Goal: Task Accomplishment & Management: Manage account settings

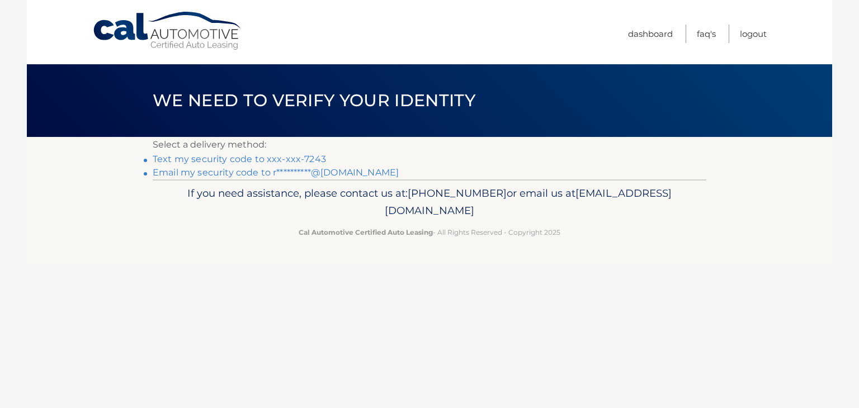
click at [294, 158] on link "Text my security code to xxx-xxx-7243" at bounding box center [239, 159] width 173 height 11
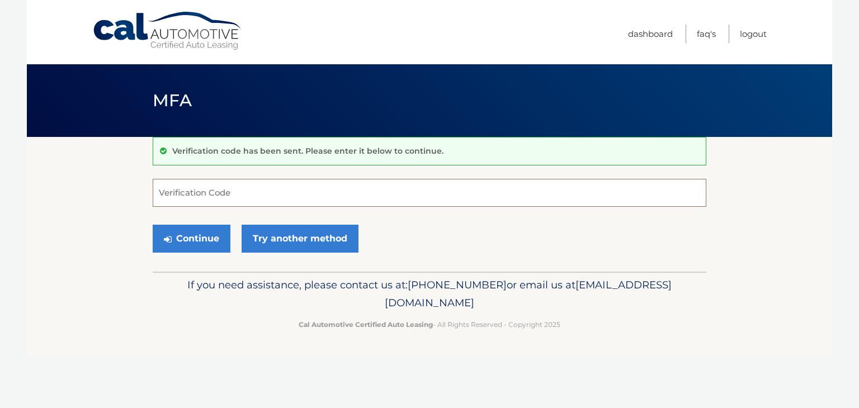
click at [282, 197] on input "Verification Code" at bounding box center [430, 193] width 554 height 28
type input "545331"
click at [206, 230] on button "Continue" at bounding box center [192, 239] width 78 height 28
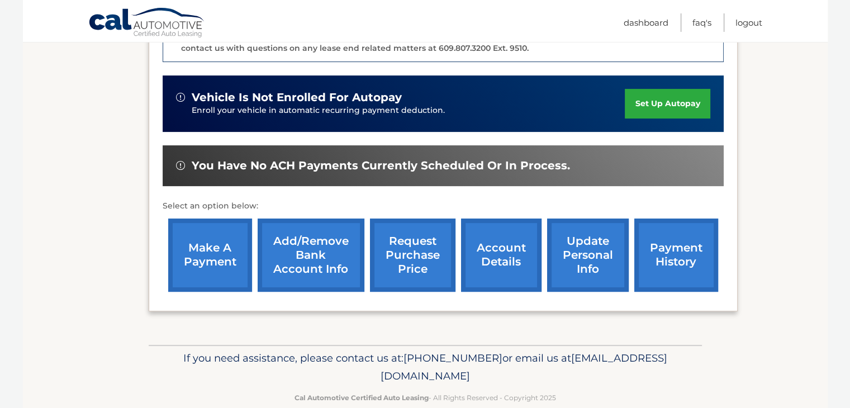
scroll to position [337, 0]
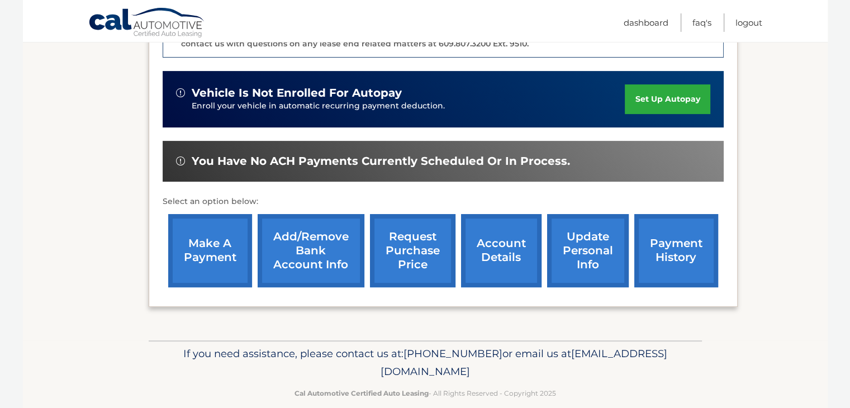
click at [654, 243] on link "payment history" at bounding box center [677, 250] width 84 height 73
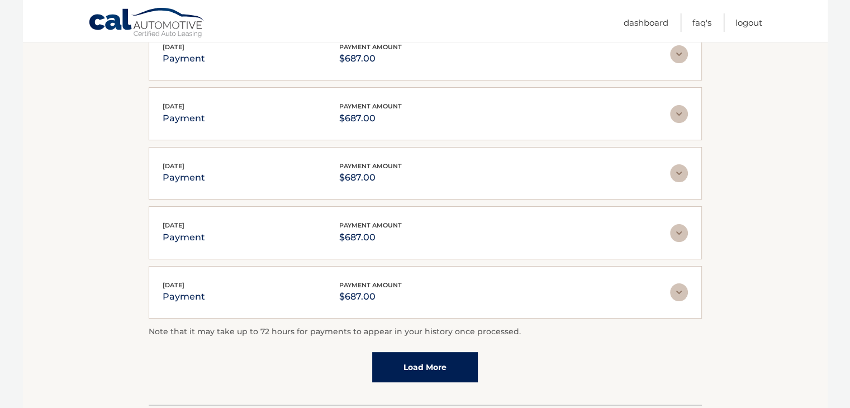
scroll to position [245, 0]
click at [453, 366] on link "Load More" at bounding box center [425, 367] width 106 height 30
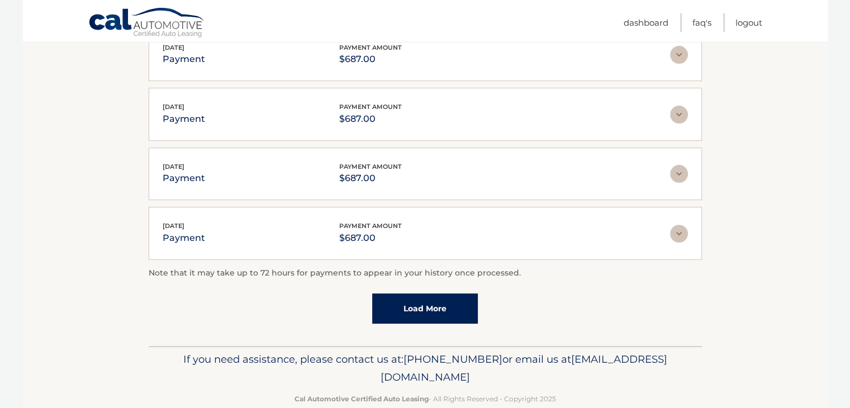
scroll to position [365, 0]
click at [418, 305] on link "Load More" at bounding box center [425, 307] width 106 height 30
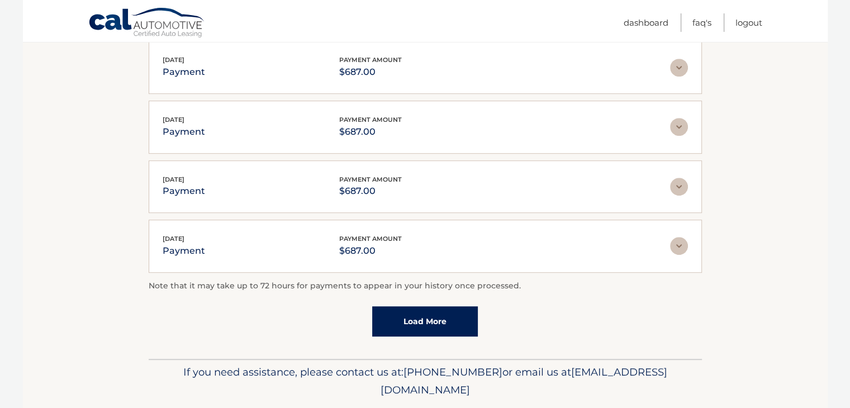
scroll to position [678, 0]
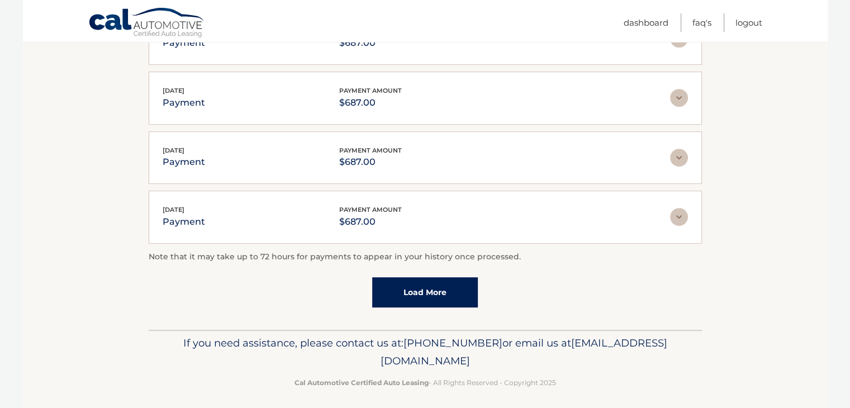
click at [418, 282] on link "Load More" at bounding box center [425, 292] width 106 height 30
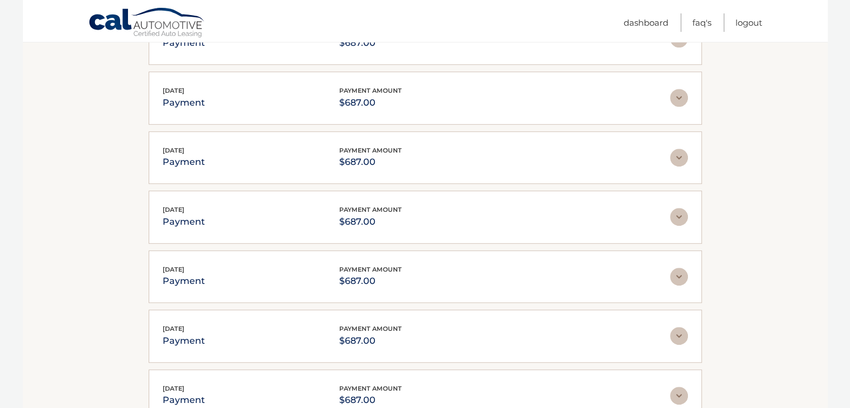
click at [418, 282] on div "Oct 24, 2024 payment payment amount $687.00" at bounding box center [417, 276] width 508 height 25
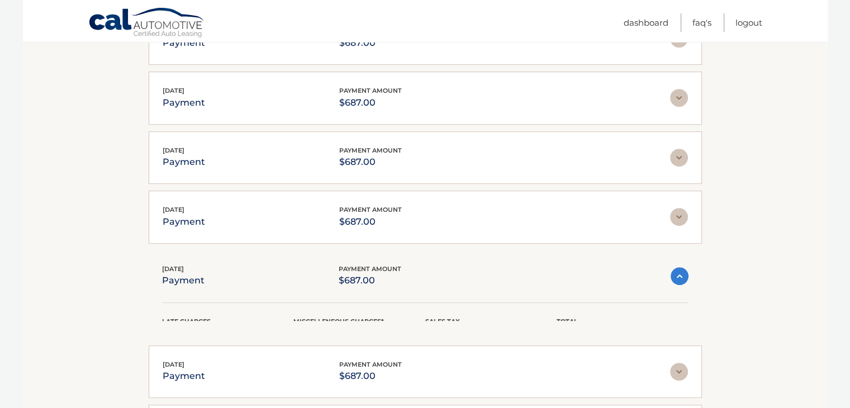
click at [418, 289] on div "Late Charges $0.00 Miscelleneous Charges* $0.00 Sales Tax $0.00 Total $687.00" at bounding box center [425, 305] width 527 height 32
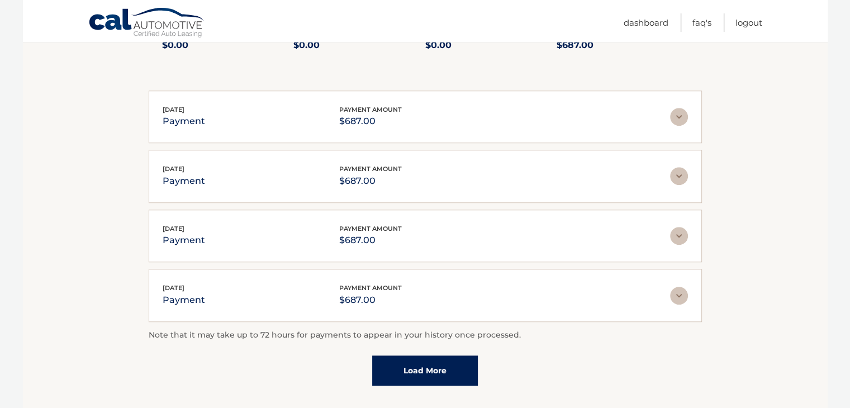
scroll to position [967, 0]
click at [412, 361] on link "Load More" at bounding box center [425, 370] width 106 height 30
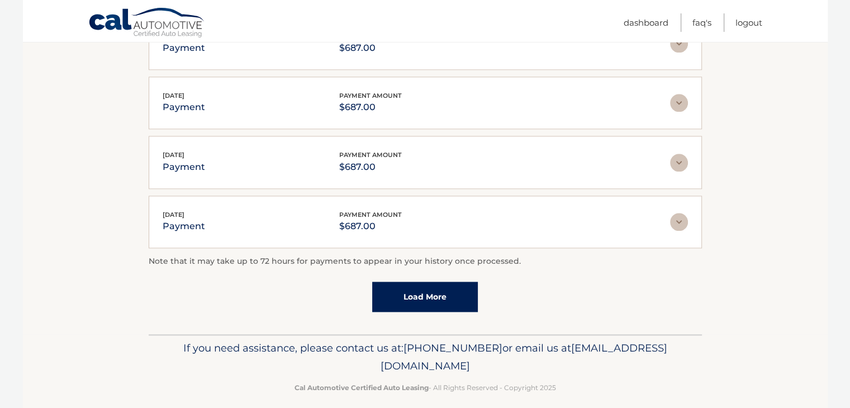
scroll to position [1337, 0]
click at [423, 285] on link "Load More" at bounding box center [425, 297] width 106 height 30
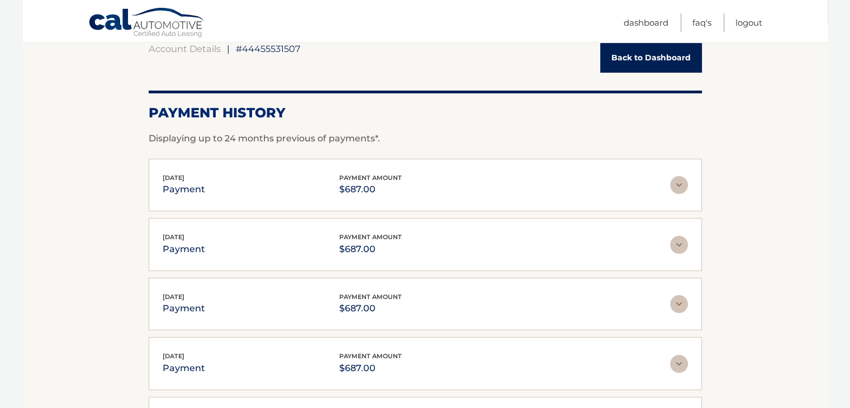
scroll to position [0, 0]
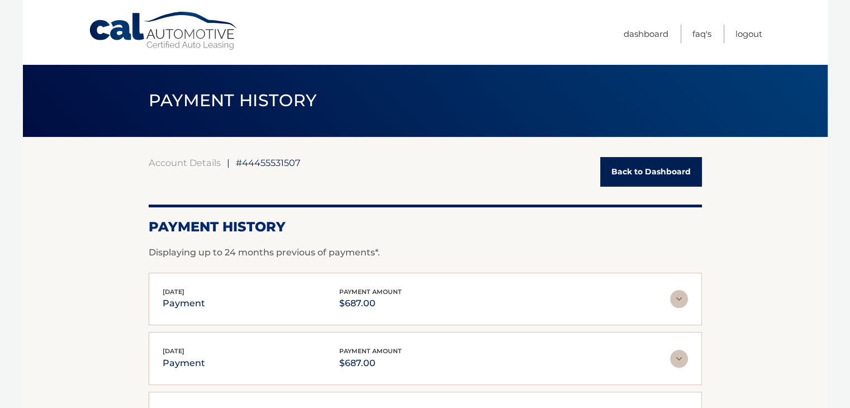
click at [627, 173] on link "Back to Dashboard" at bounding box center [652, 172] width 102 height 30
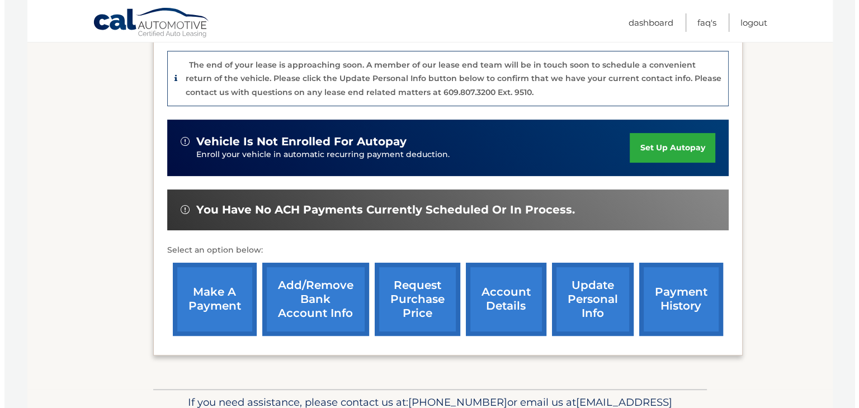
scroll to position [290, 0]
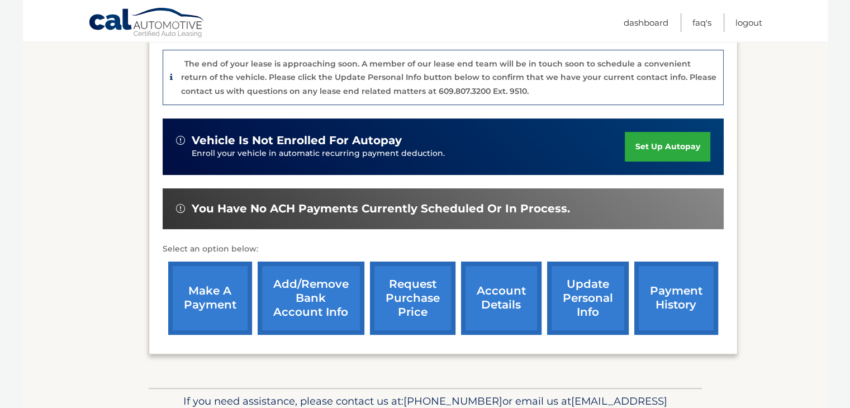
click at [404, 286] on link "request purchase price" at bounding box center [413, 298] width 86 height 73
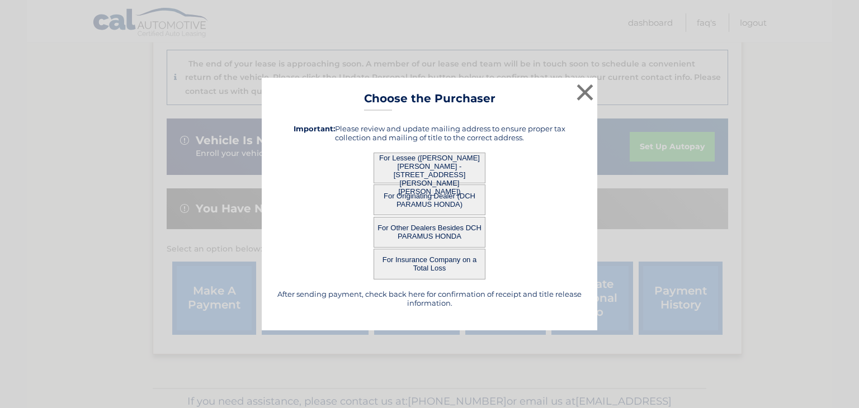
click at [443, 175] on button "For Lessee ([PERSON_NAME] [PERSON_NAME] - [STREET_ADDRESS][PERSON_NAME][PERSON_…" at bounding box center [429, 168] width 112 height 31
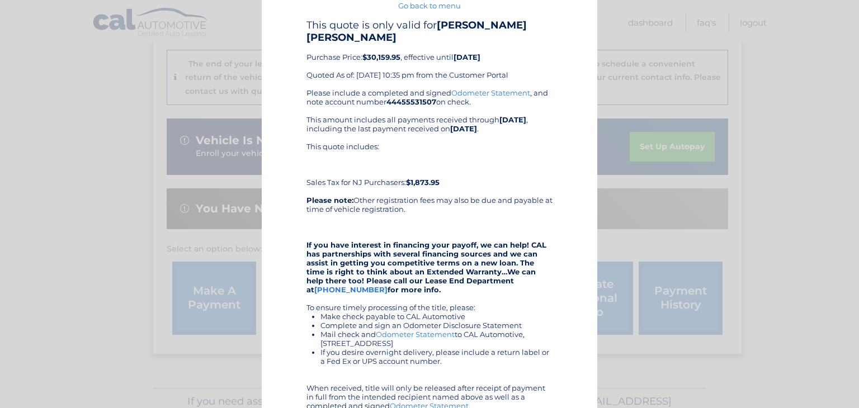
scroll to position [0, 0]
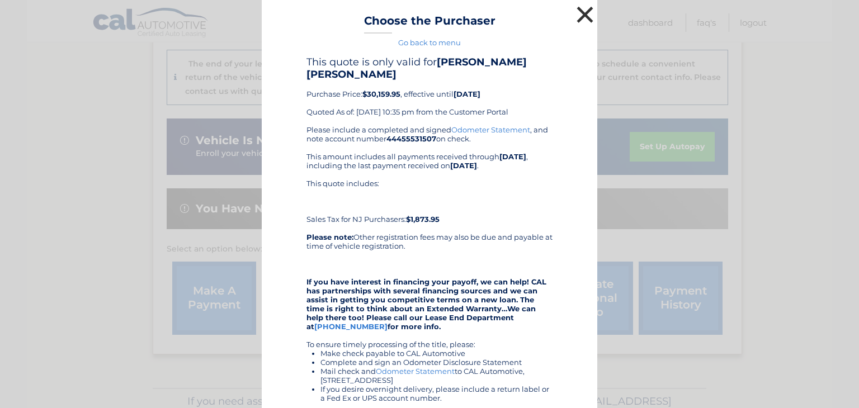
click at [574, 21] on button "×" at bounding box center [585, 14] width 22 height 22
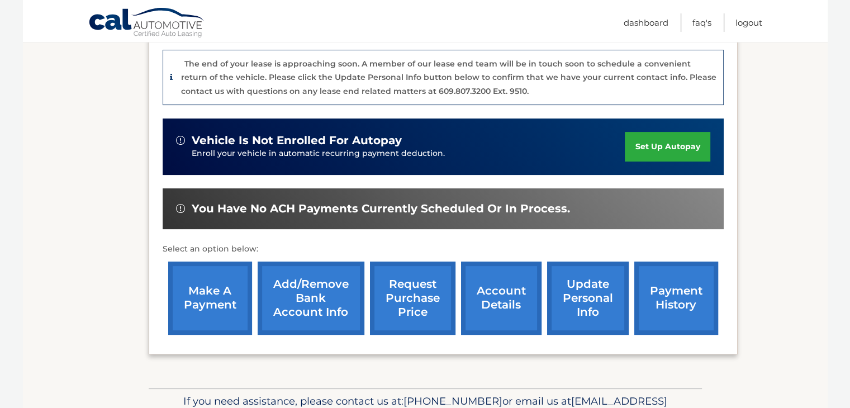
click at [421, 282] on link "request purchase price" at bounding box center [413, 298] width 86 height 73
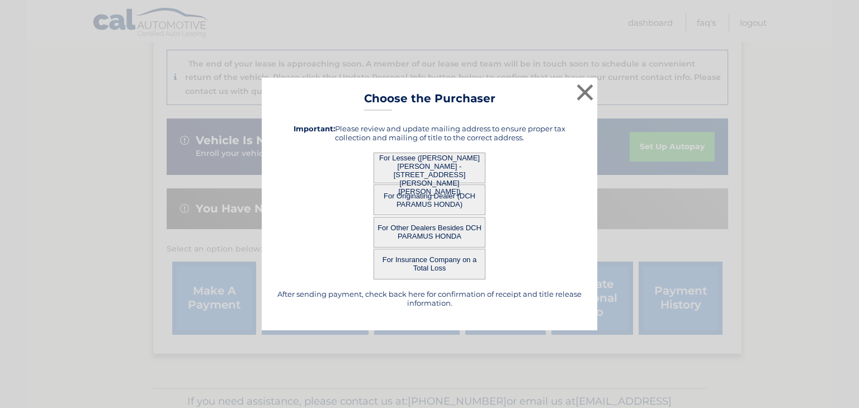
click at [435, 237] on button "For Other Dealers Besides DCH PARAMUS HONDA" at bounding box center [429, 232] width 112 height 31
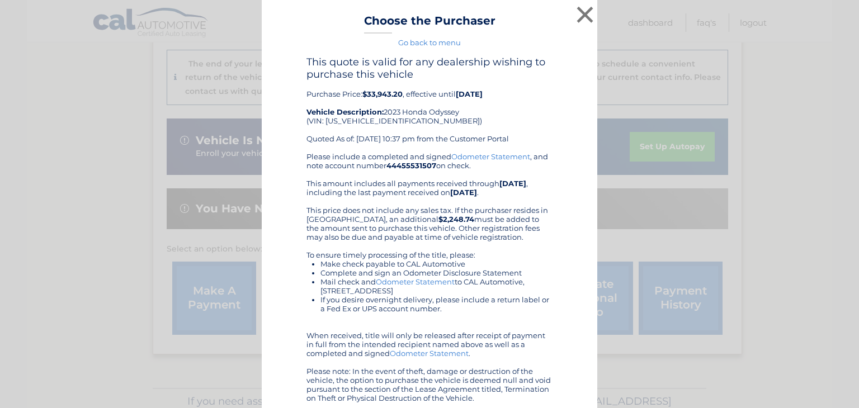
click at [435, 237] on div "Please include a completed and signed Odometer Statement , and note account num…" at bounding box center [429, 277] width 246 height 250
click at [579, 12] on button "×" at bounding box center [585, 14] width 22 height 22
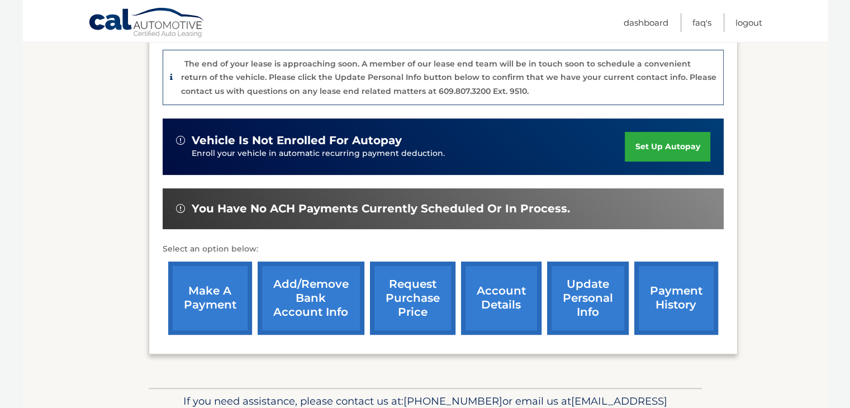
click at [427, 295] on link "request purchase price" at bounding box center [413, 298] width 86 height 73
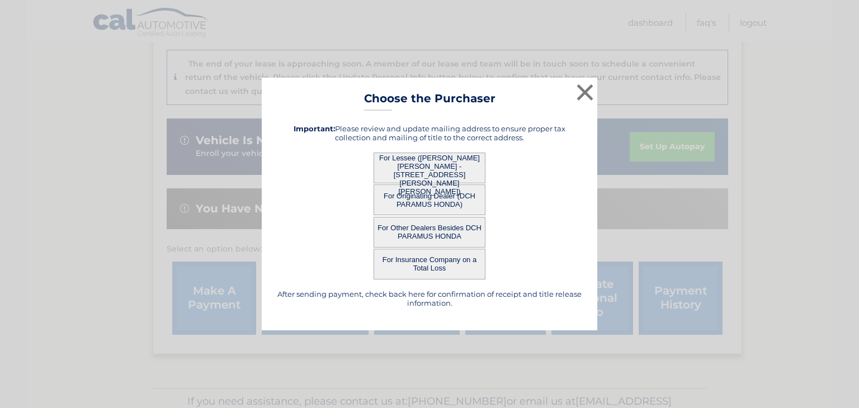
click at [432, 202] on button "For Originating Dealer (DCH PARAMUS HONDA)" at bounding box center [429, 200] width 112 height 31
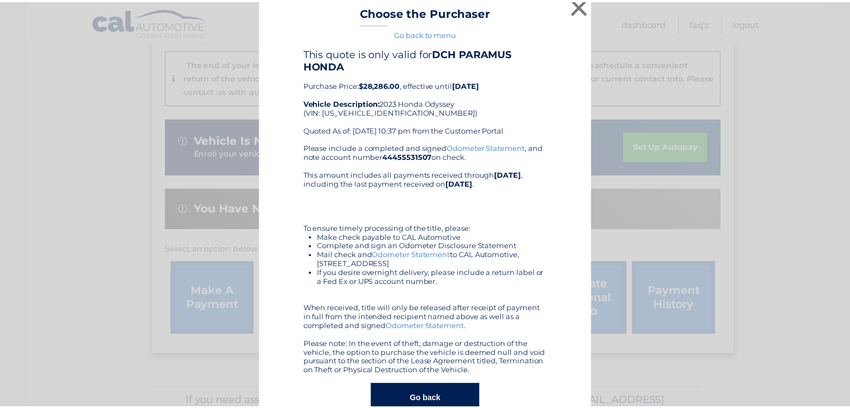
scroll to position [10, 0]
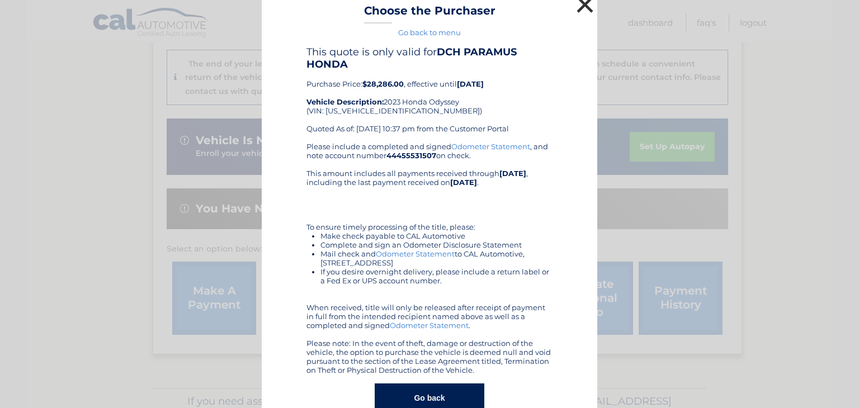
click at [576, 12] on button "×" at bounding box center [585, 4] width 22 height 22
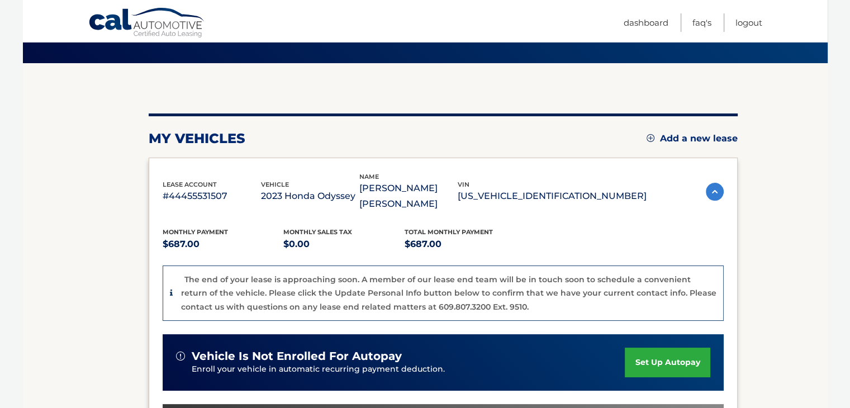
scroll to position [0, 0]
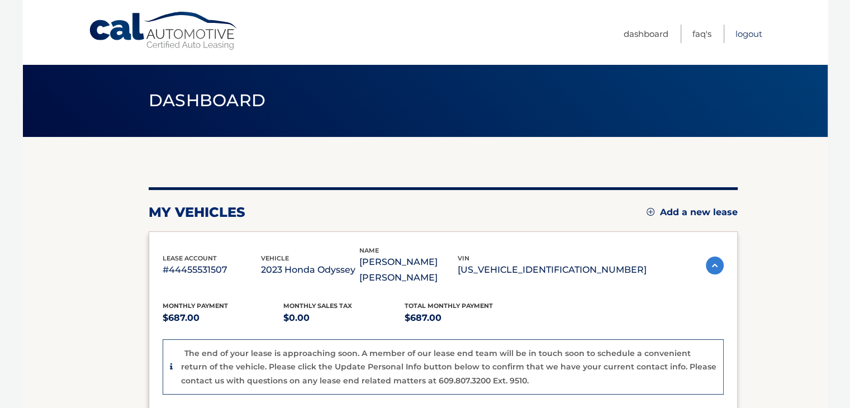
click at [749, 34] on link "Logout" at bounding box center [749, 34] width 27 height 18
